Goal: Information Seeking & Learning: Learn about a topic

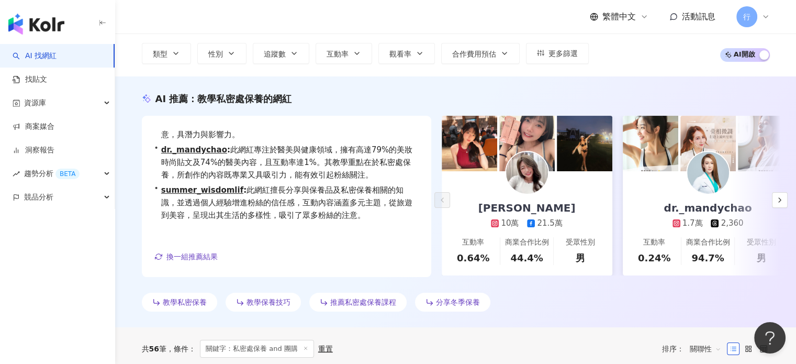
scroll to position [52, 0]
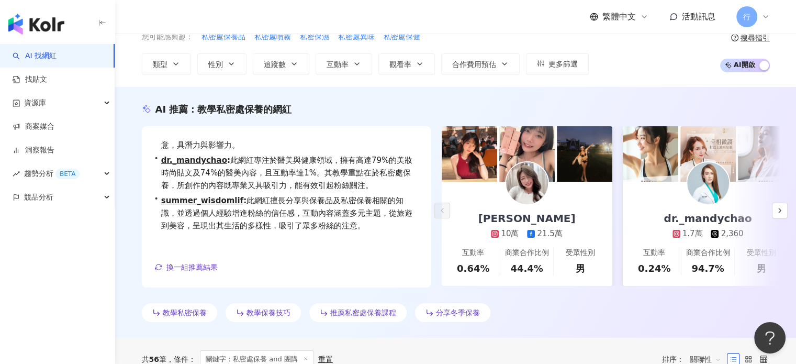
click at [562, 196] on div "Ada 張佳佳 10萬 21.5萬" at bounding box center [527, 211] width 118 height 58
click at [659, 159] on img at bounding box center [651, 154] width 56 height 56
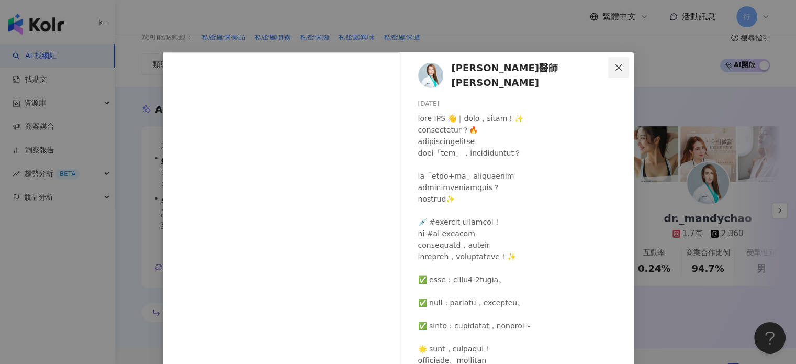
click at [620, 67] on span "Close" at bounding box center [618, 67] width 21 height 8
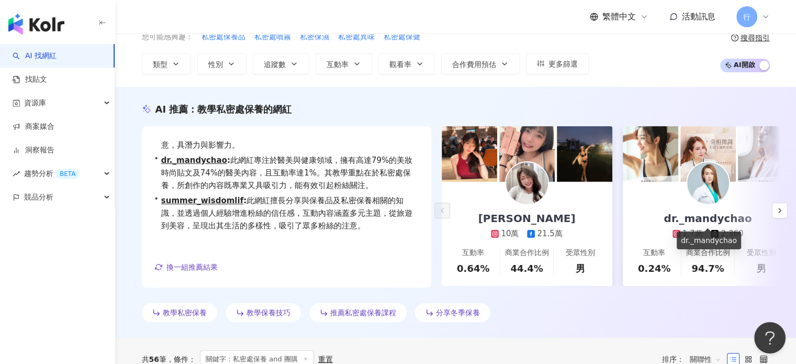
click at [670, 217] on div "dr._mandychao" at bounding box center [708, 218] width 109 height 15
click at [777, 212] on icon "button" at bounding box center [780, 210] width 8 height 8
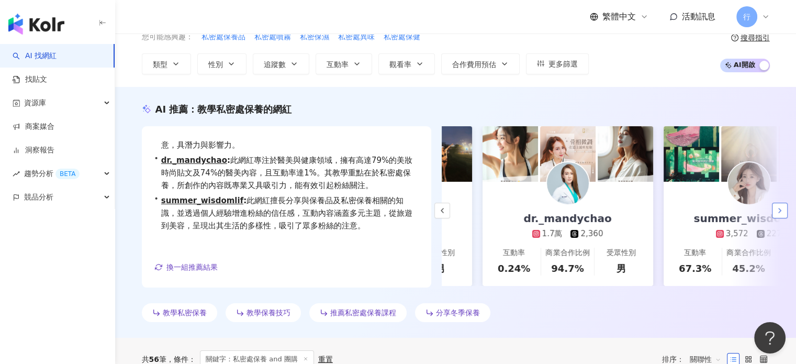
scroll to position [0, 181]
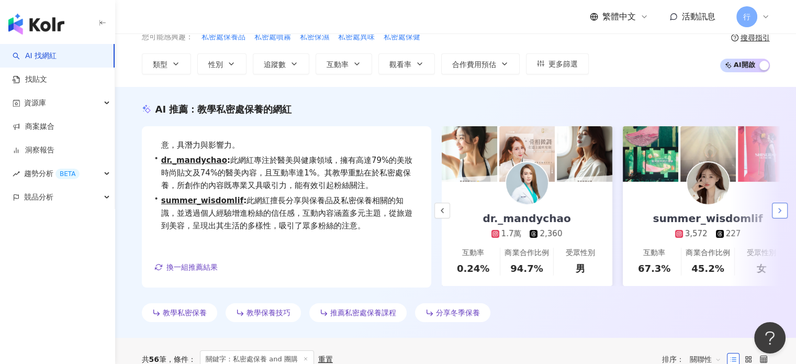
click at [780, 212] on icon "button" at bounding box center [780, 210] width 8 height 8
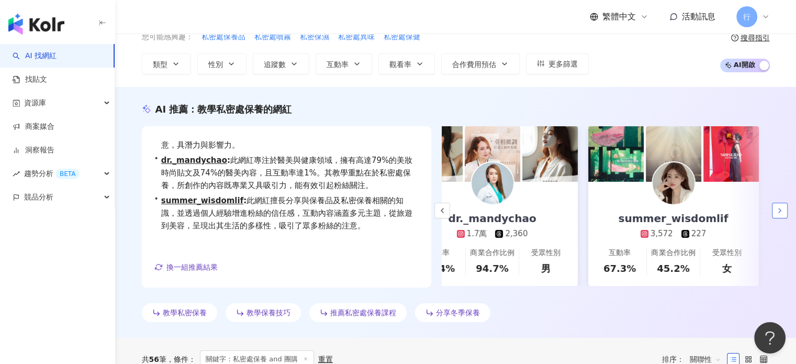
scroll to position [0, 226]
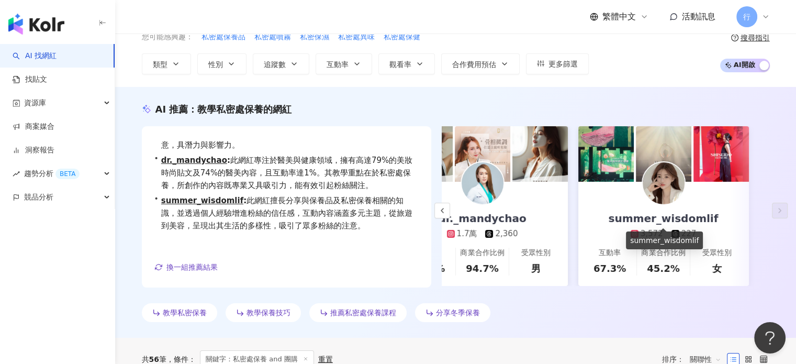
click at [681, 219] on div "summer_wisdomlif" at bounding box center [664, 218] width 131 height 15
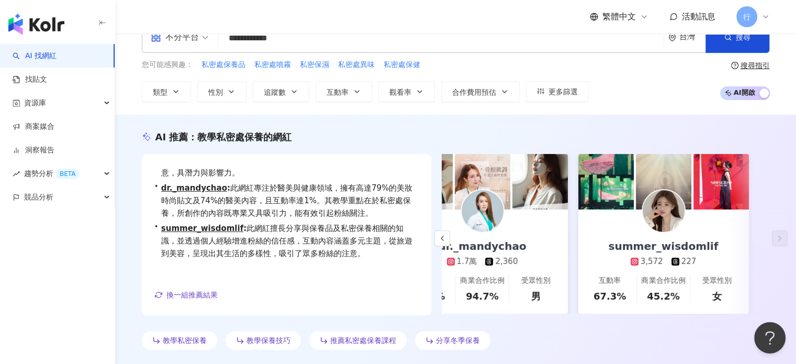
scroll to position [0, 0]
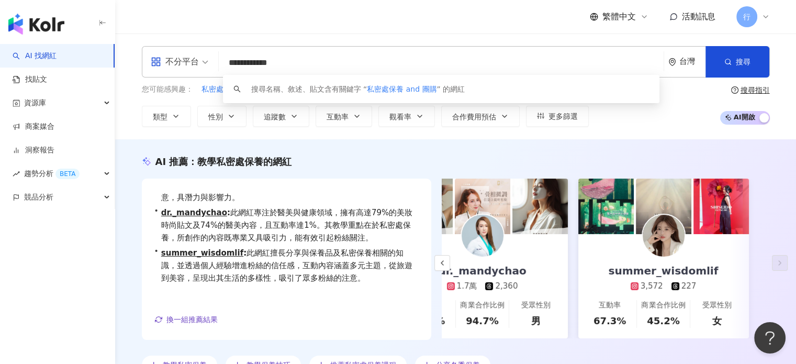
drag, startPoint x: 268, startPoint y: 64, endPoint x: 231, endPoint y: 64, distance: 37.2
click at [231, 64] on input "**********" at bounding box center [441, 63] width 437 height 20
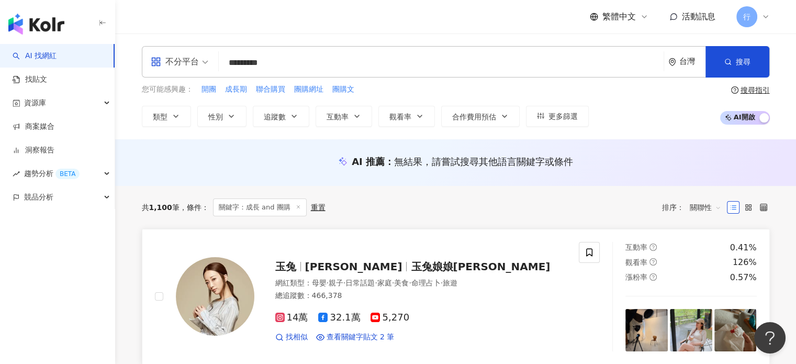
click at [150, 242] on div "玉兔 鄭如吟 玉兔娘娘YutuQueen 網紅類型 ： 母嬰 · 親子 · 日常話題 · 家庭 · 美食 · 命理占卜 · 旅遊 總追蹤數 ： 466,378…" at bounding box center [377, 296] width 471 height 109
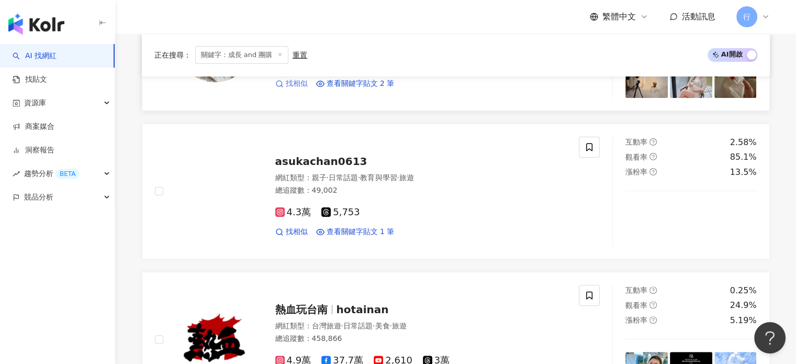
scroll to position [314, 0]
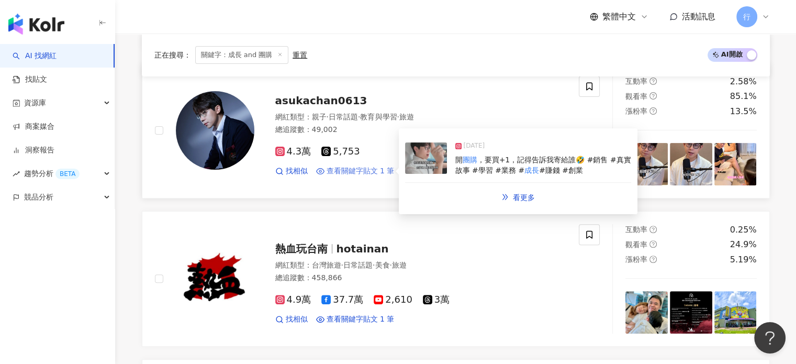
click at [376, 172] on span "查看關鍵字貼文 1 筆" at bounding box center [361, 171] width 68 height 10
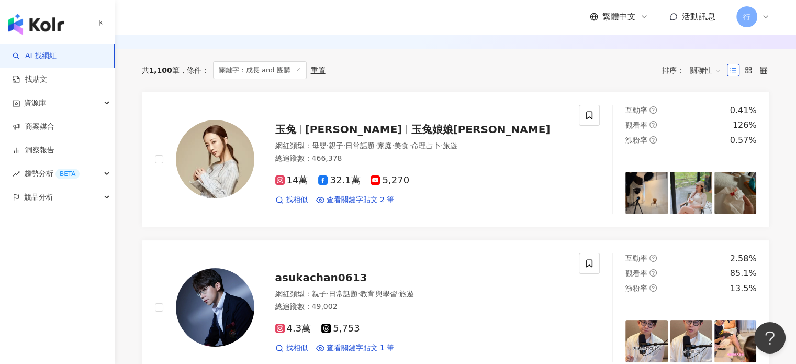
scroll to position [0, 0]
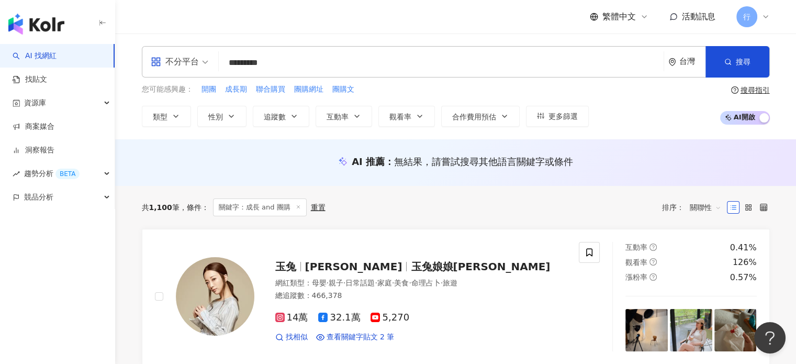
click at [230, 62] on input "*********" at bounding box center [441, 63] width 437 height 20
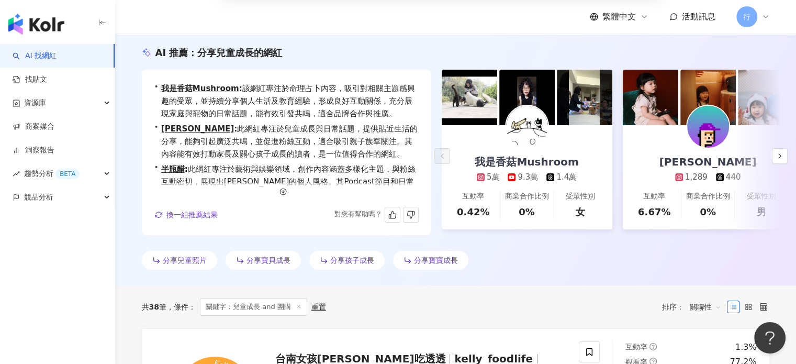
scroll to position [105, 0]
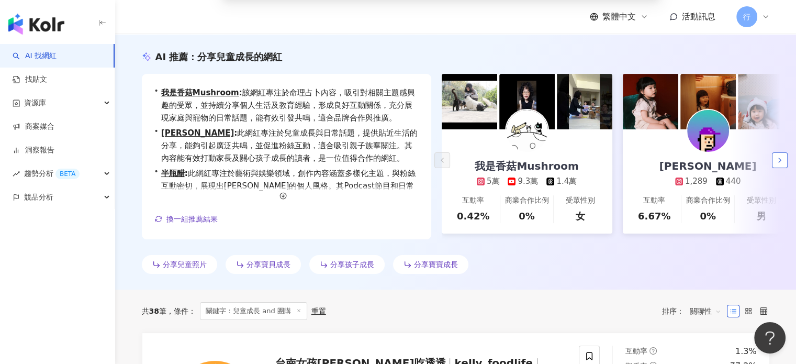
type input "**********"
click at [777, 168] on button "button" at bounding box center [780, 160] width 16 height 16
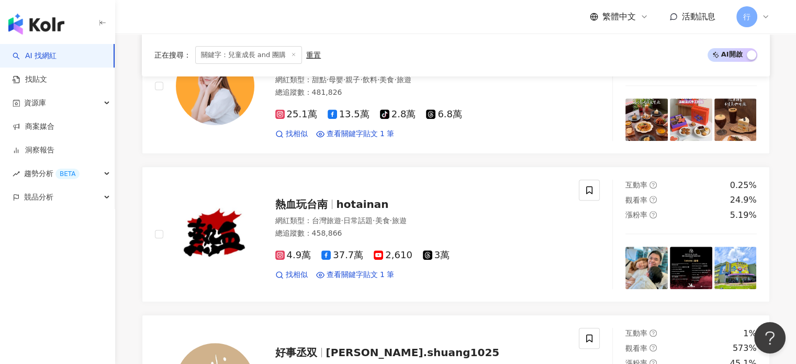
scroll to position [157, 0]
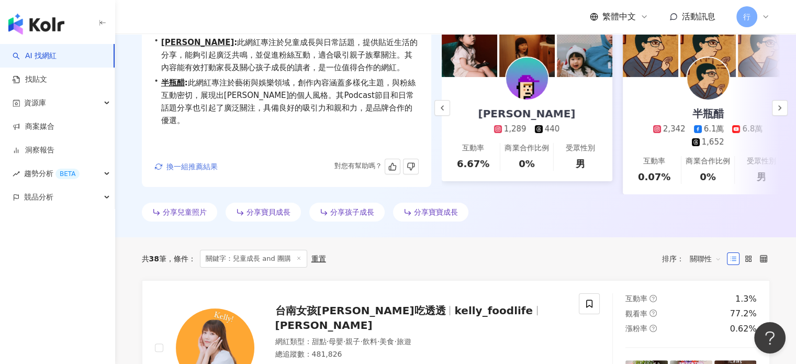
click at [194, 171] on span "換一組推薦結果" at bounding box center [192, 166] width 51 height 8
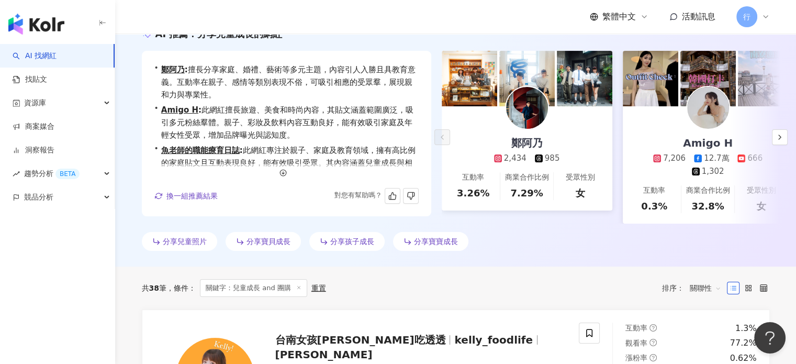
scroll to position [105, 0]
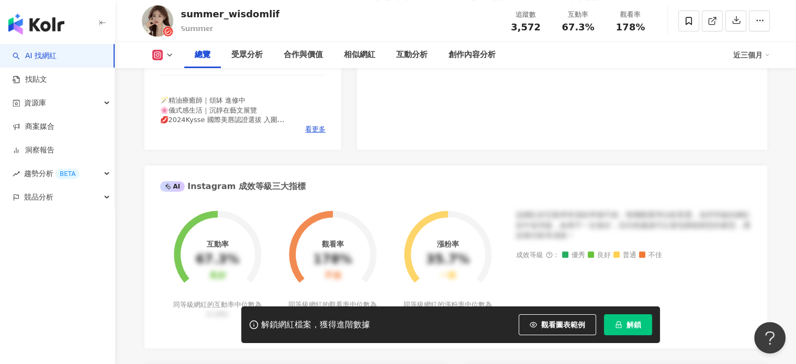
scroll to position [262, 0]
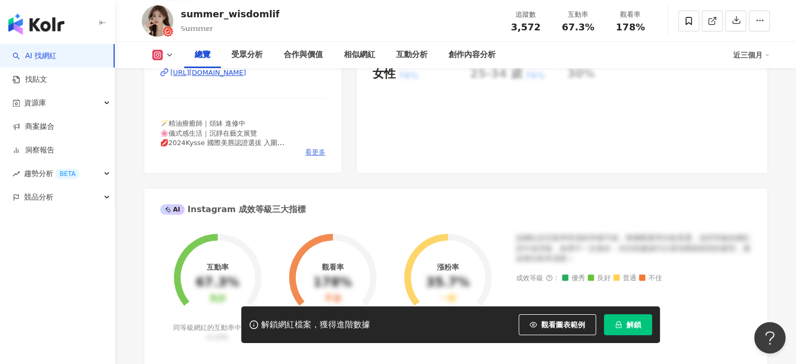
click at [320, 151] on span "看更多" at bounding box center [315, 152] width 20 height 9
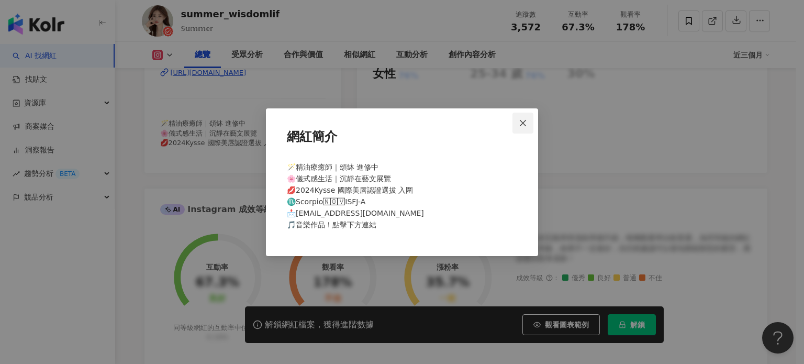
click at [525, 121] on icon "close" at bounding box center [523, 123] width 6 height 6
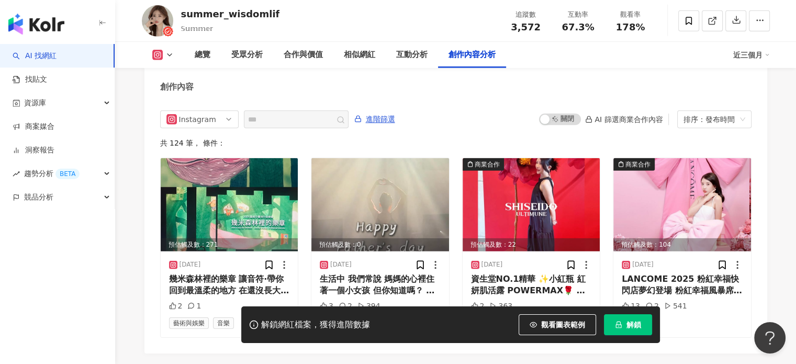
scroll to position [3238, 0]
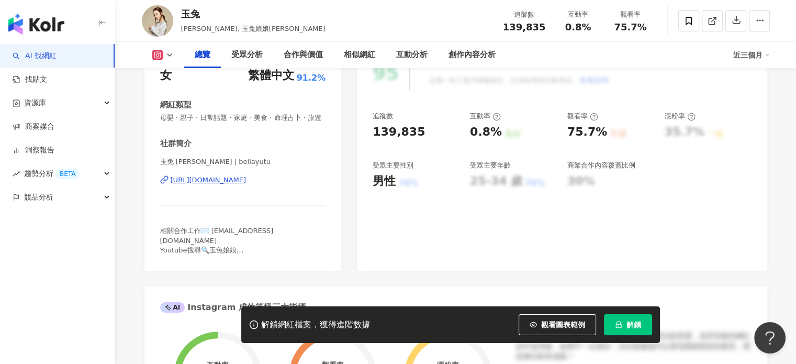
scroll to position [157, 0]
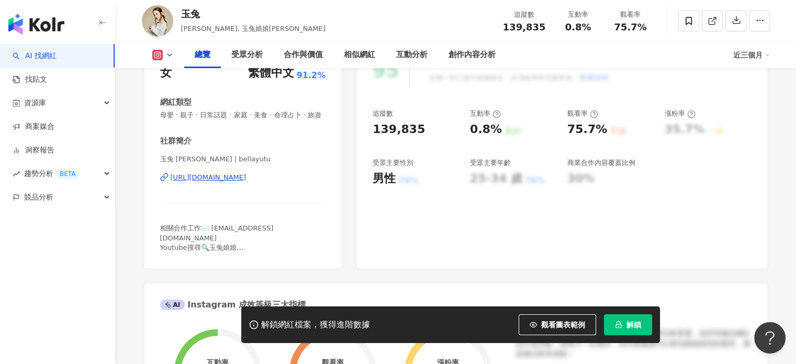
click at [207, 182] on div "[URL][DOMAIN_NAME]" at bounding box center [209, 177] width 76 height 9
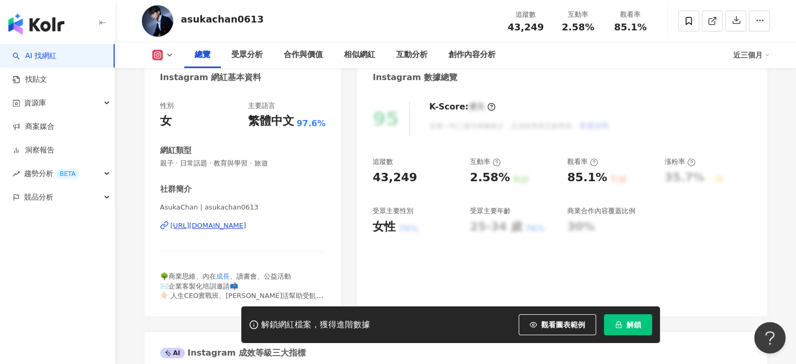
scroll to position [157, 0]
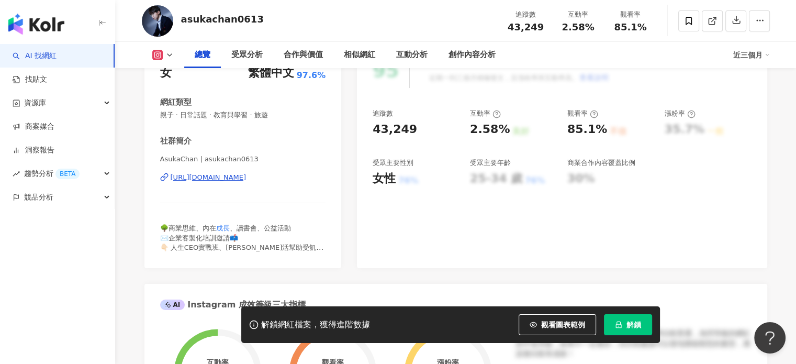
click at [233, 178] on div "https://www.instagram.com/asukachan0613/" at bounding box center [209, 177] width 76 height 9
